Goal: Task Accomplishment & Management: Complete application form

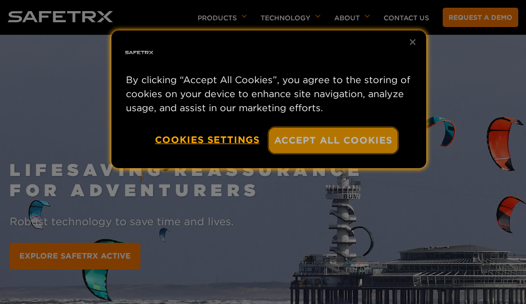
click at [351, 137] on button "Accept All Cookies" at bounding box center [333, 141] width 129 height 26
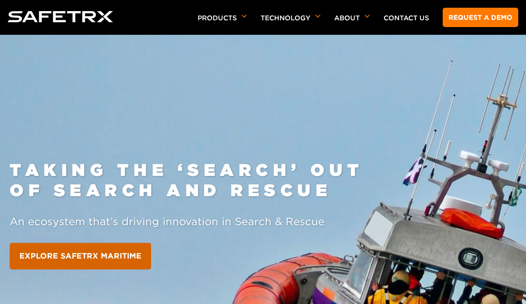
click at [117, 253] on link "EXPLORE SAFETRX MARITIME" at bounding box center [80, 256] width 141 height 27
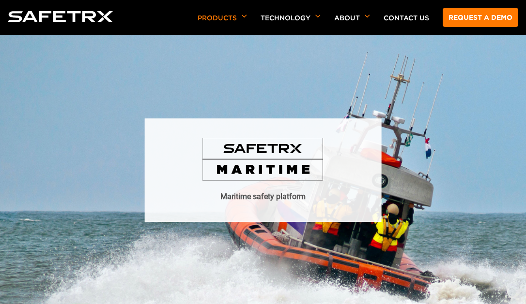
click at [282, 170] on img at bounding box center [262, 160] width 121 height 44
click at [481, 17] on link "Request a demo" at bounding box center [479, 17] width 75 height 19
